Goal: Information Seeking & Learning: Learn about a topic

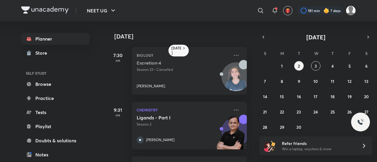
scroll to position [161, 0]
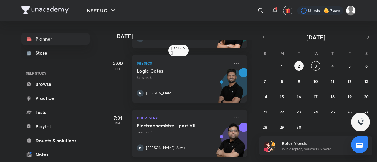
click at [200, 130] on p "Session 9" at bounding box center [183, 132] width 93 height 5
click at [184, 130] on p "Session 9" at bounding box center [183, 132] width 93 height 5
click at [179, 136] on div "Electrochemistry - part VII Session 9 [PERSON_NAME] (Akm)" at bounding box center [183, 137] width 93 height 29
